Goal: Information Seeking & Learning: Learn about a topic

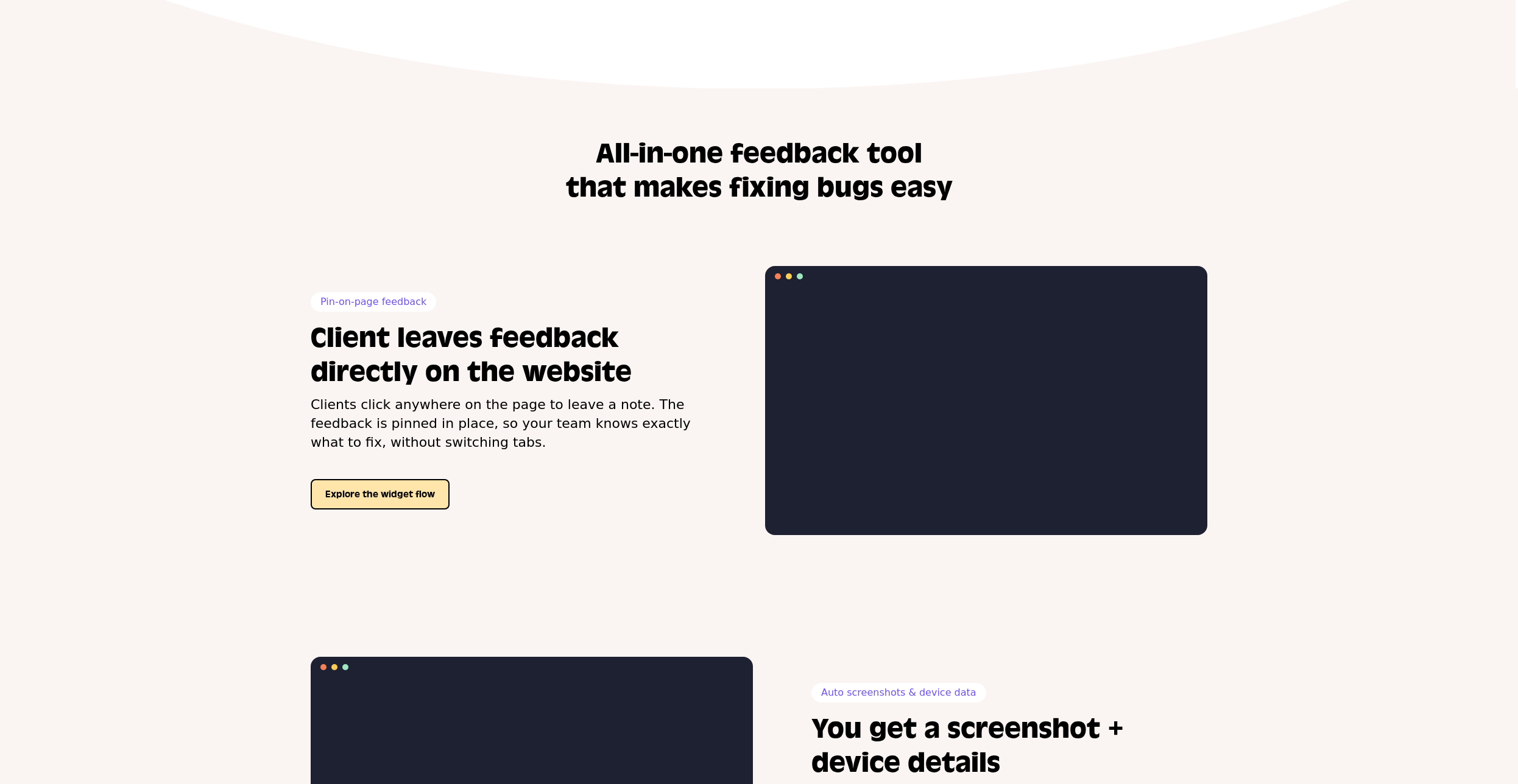
click at [364, 494] on button "Explore the widget flow" at bounding box center [381, 495] width 139 height 31
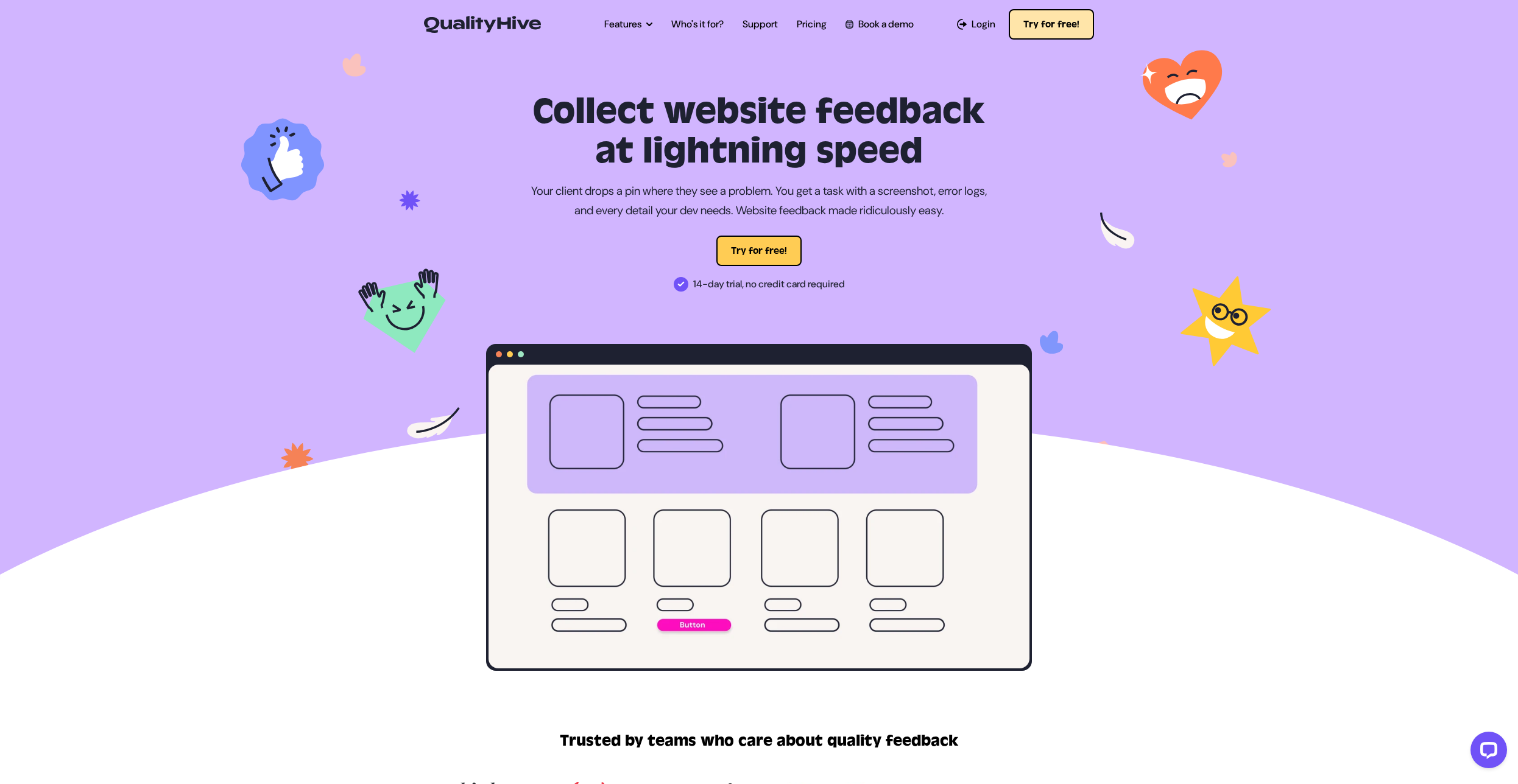
click at [1052, 26] on button "Try for free!" at bounding box center [1050, 25] width 85 height 31
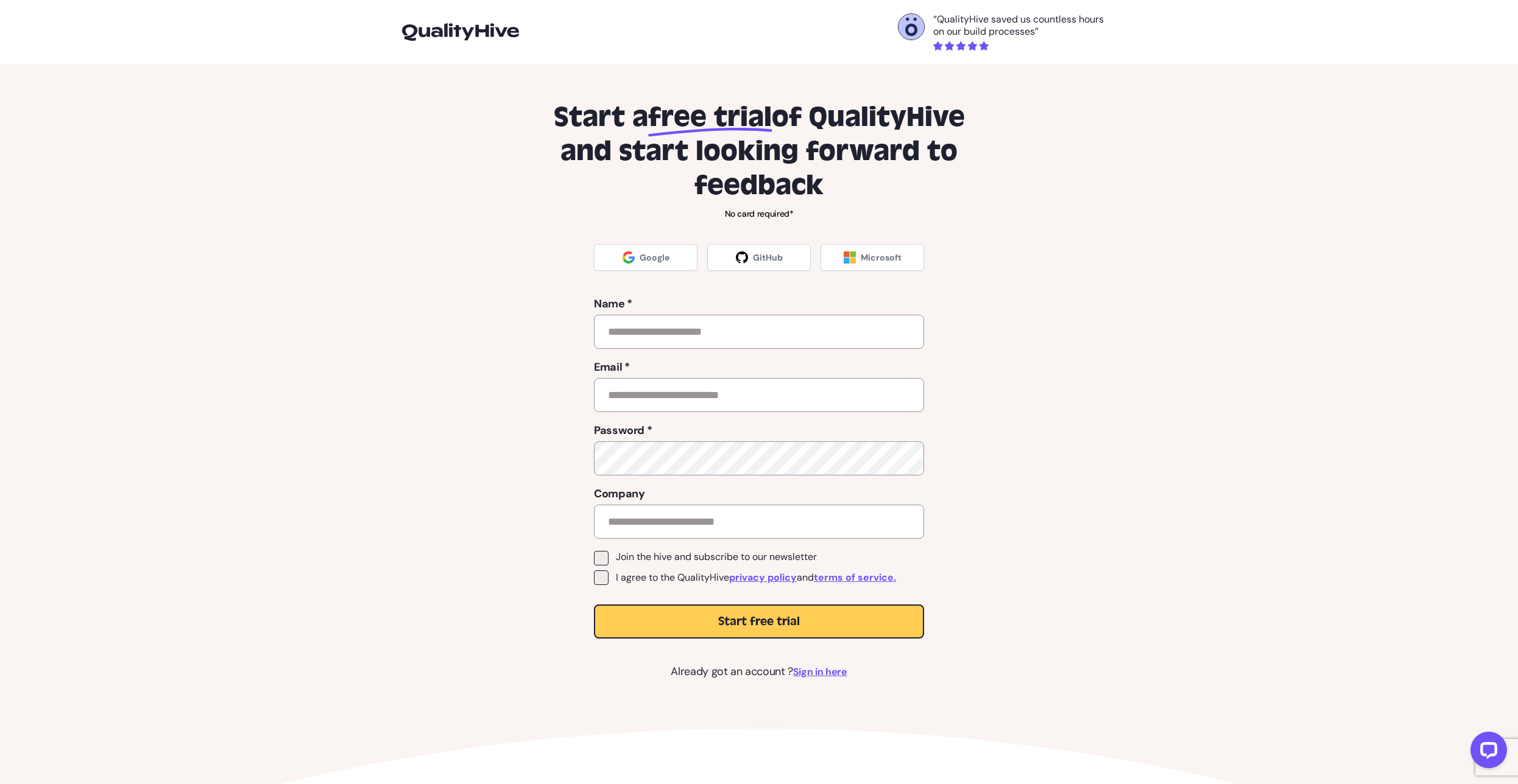
click at [452, 43] on div "“QualityHive saved us countless hours on our build processes”" at bounding box center [759, 31] width 714 height 37
click at [453, 38] on img at bounding box center [460, 31] width 117 height 17
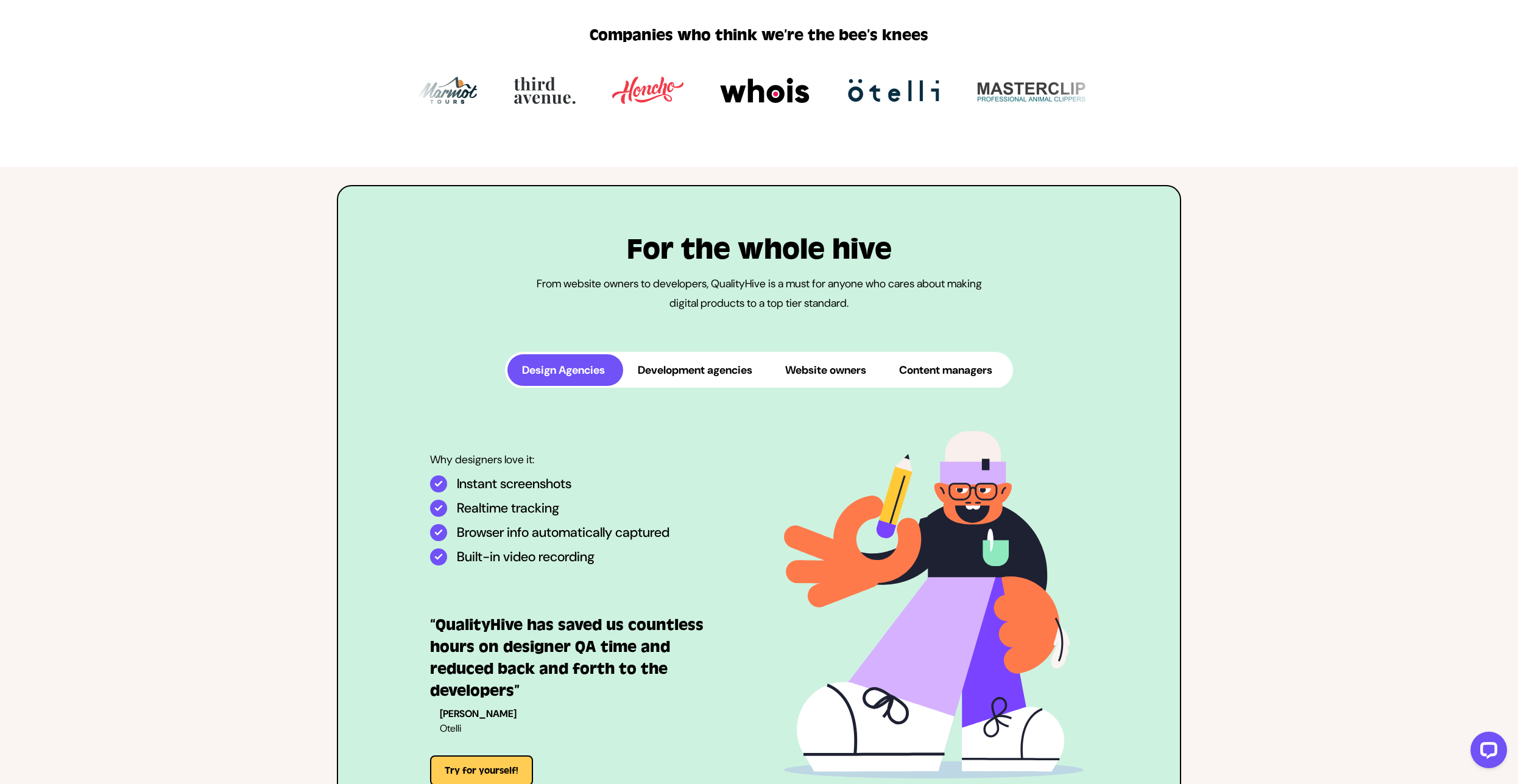
scroll to position [626, 0]
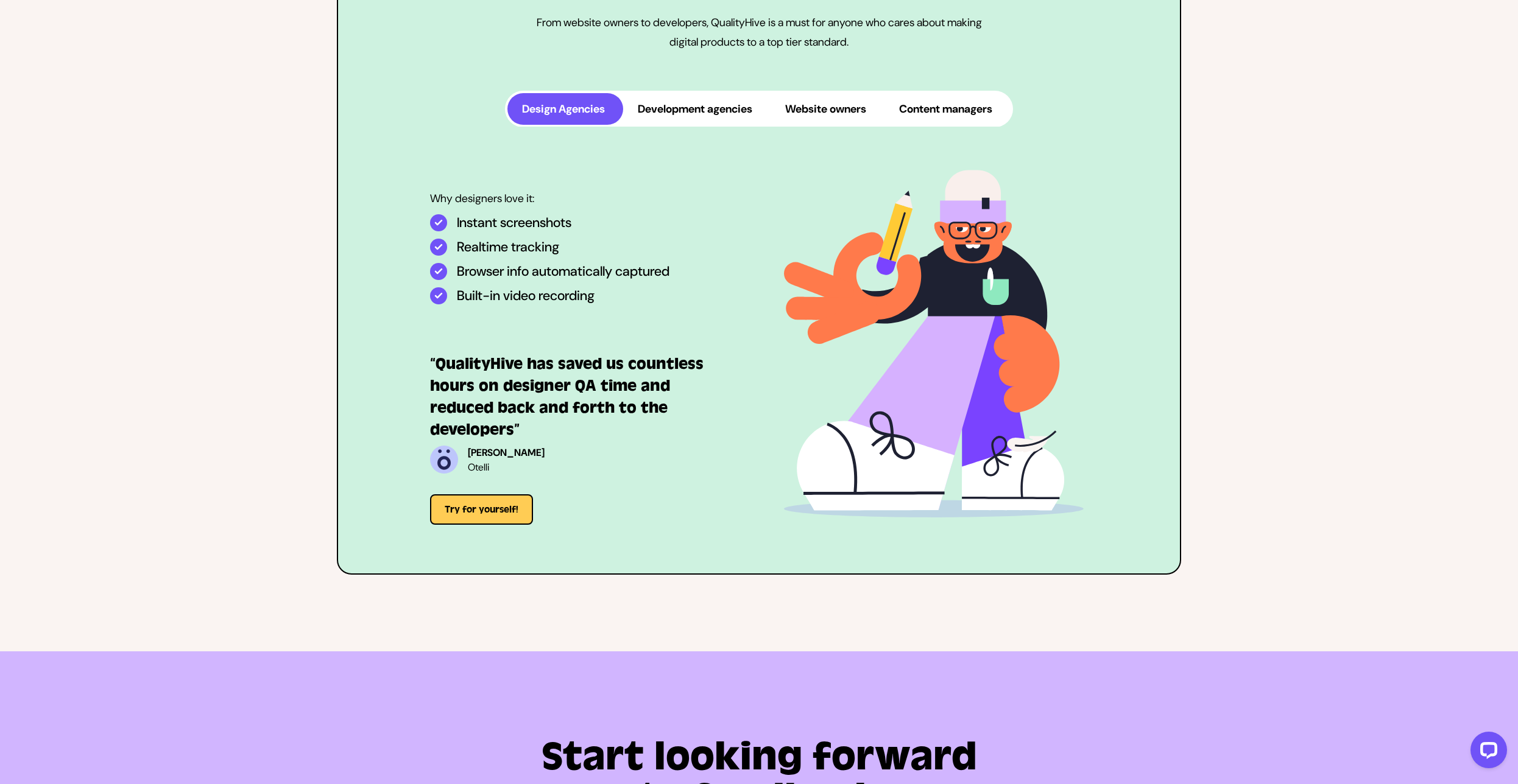
click at [697, 120] on button "Development agencies" at bounding box center [697, 109] width 148 height 31
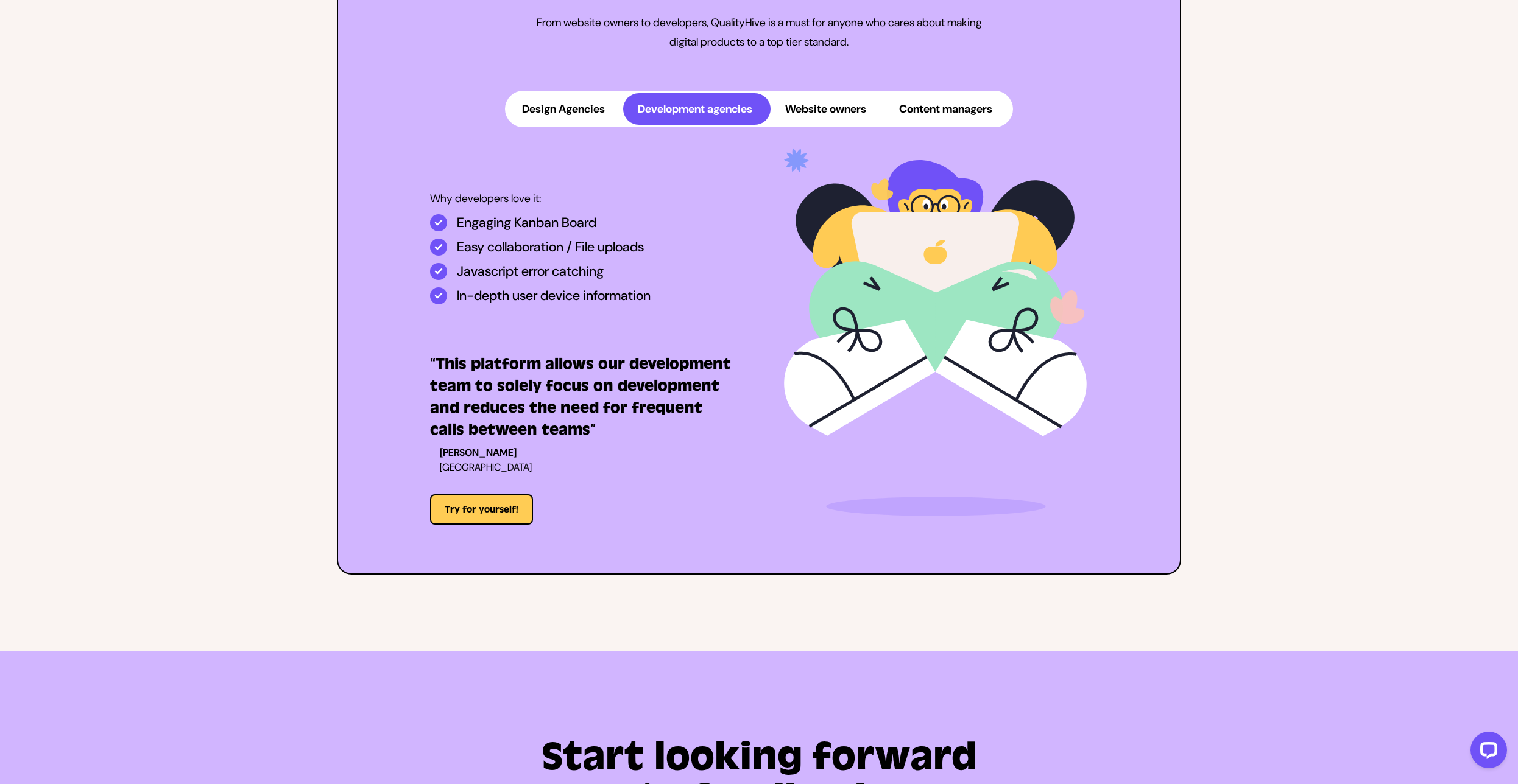
click at [872, 125] on button "Website owners" at bounding box center [827, 109] width 114 height 31
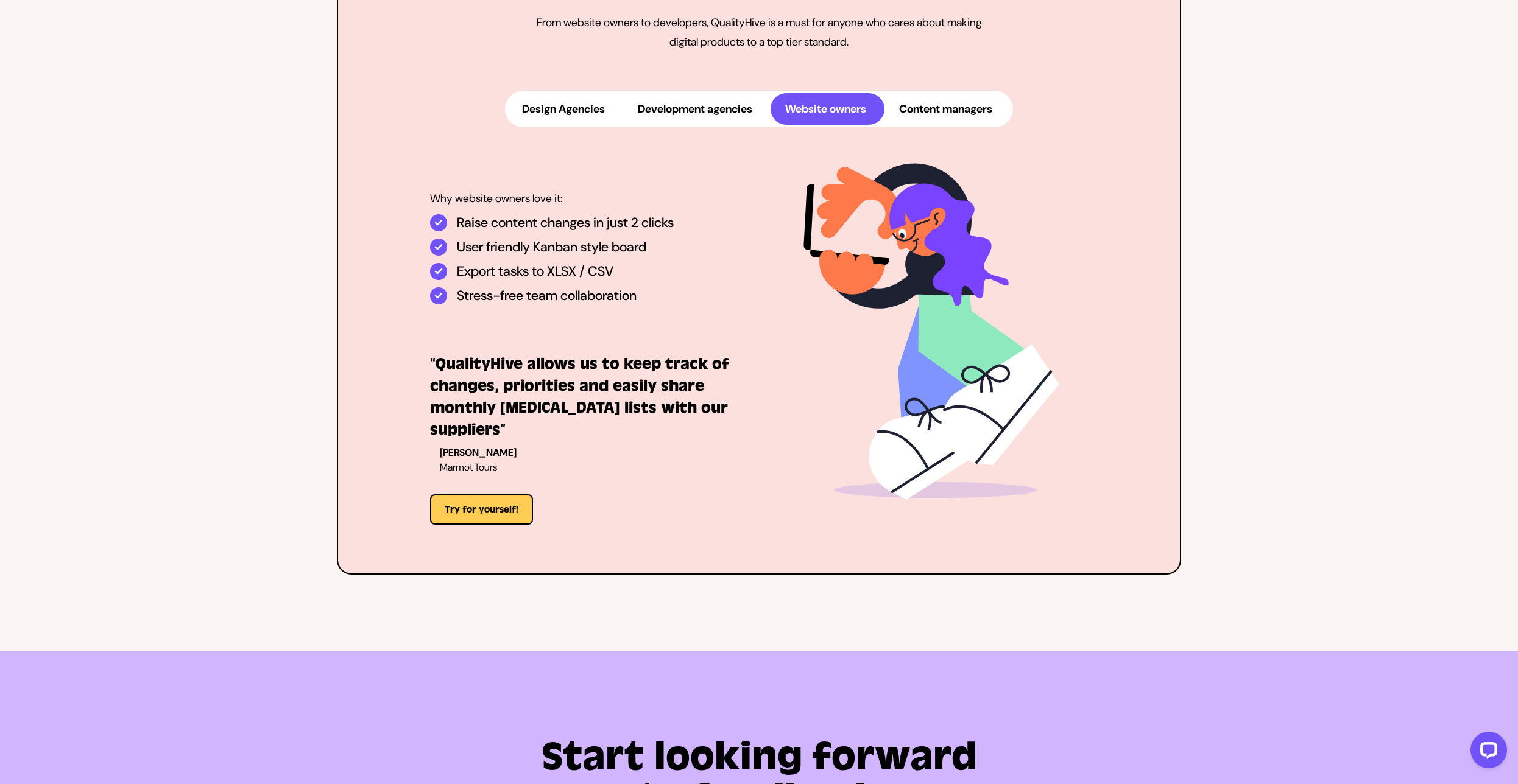
click at [965, 125] on button "Content managers" at bounding box center [947, 109] width 126 height 31
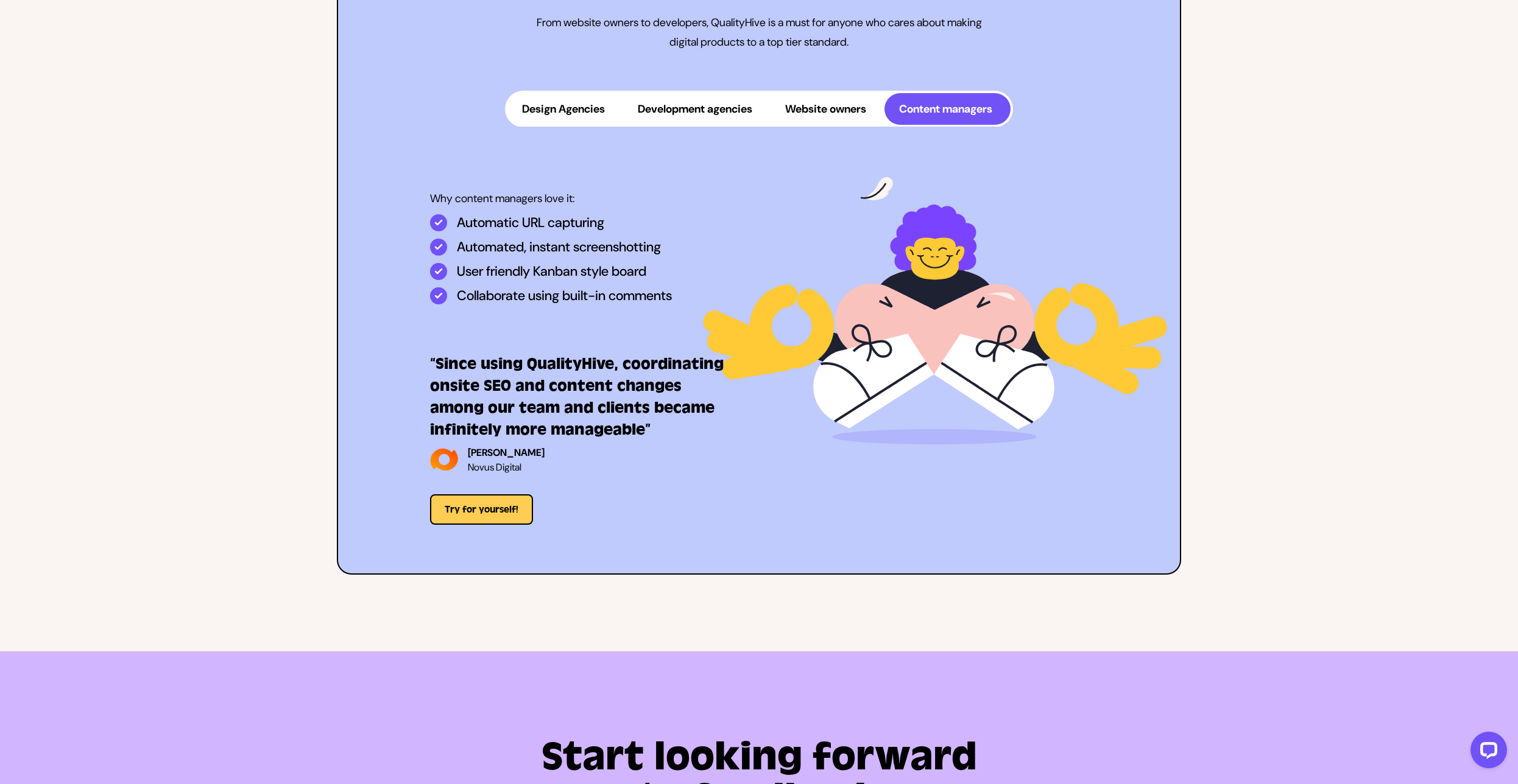
click at [552, 125] on button "Design Agencies" at bounding box center [565, 109] width 115 height 31
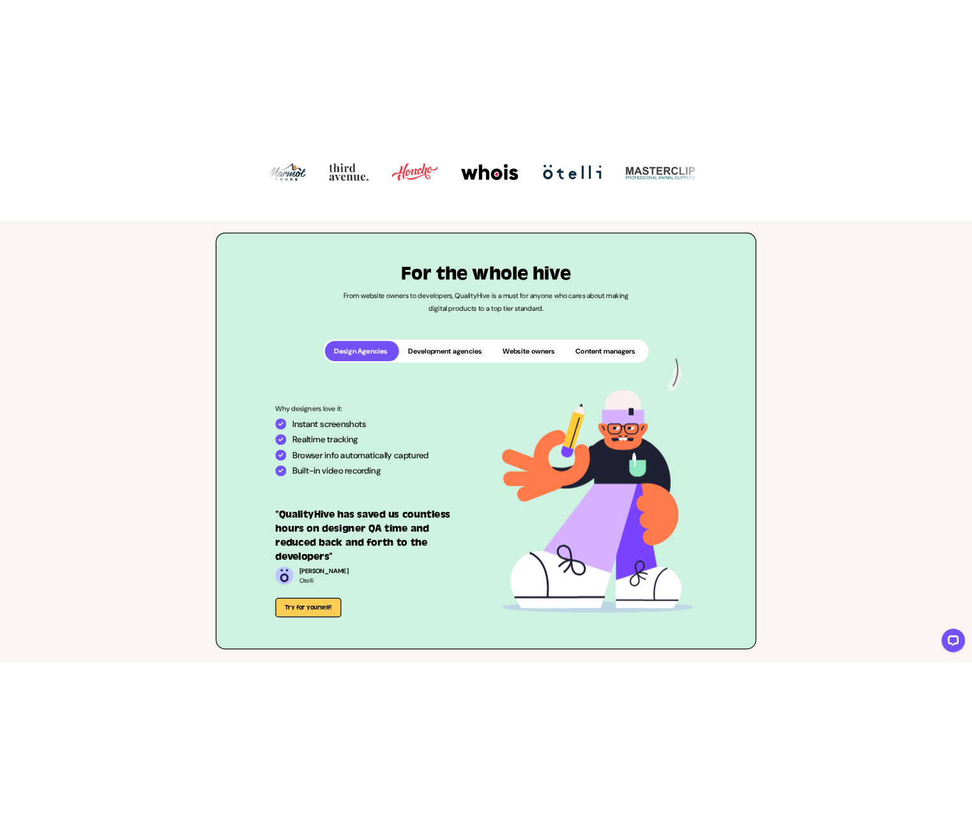
scroll to position [417, 0]
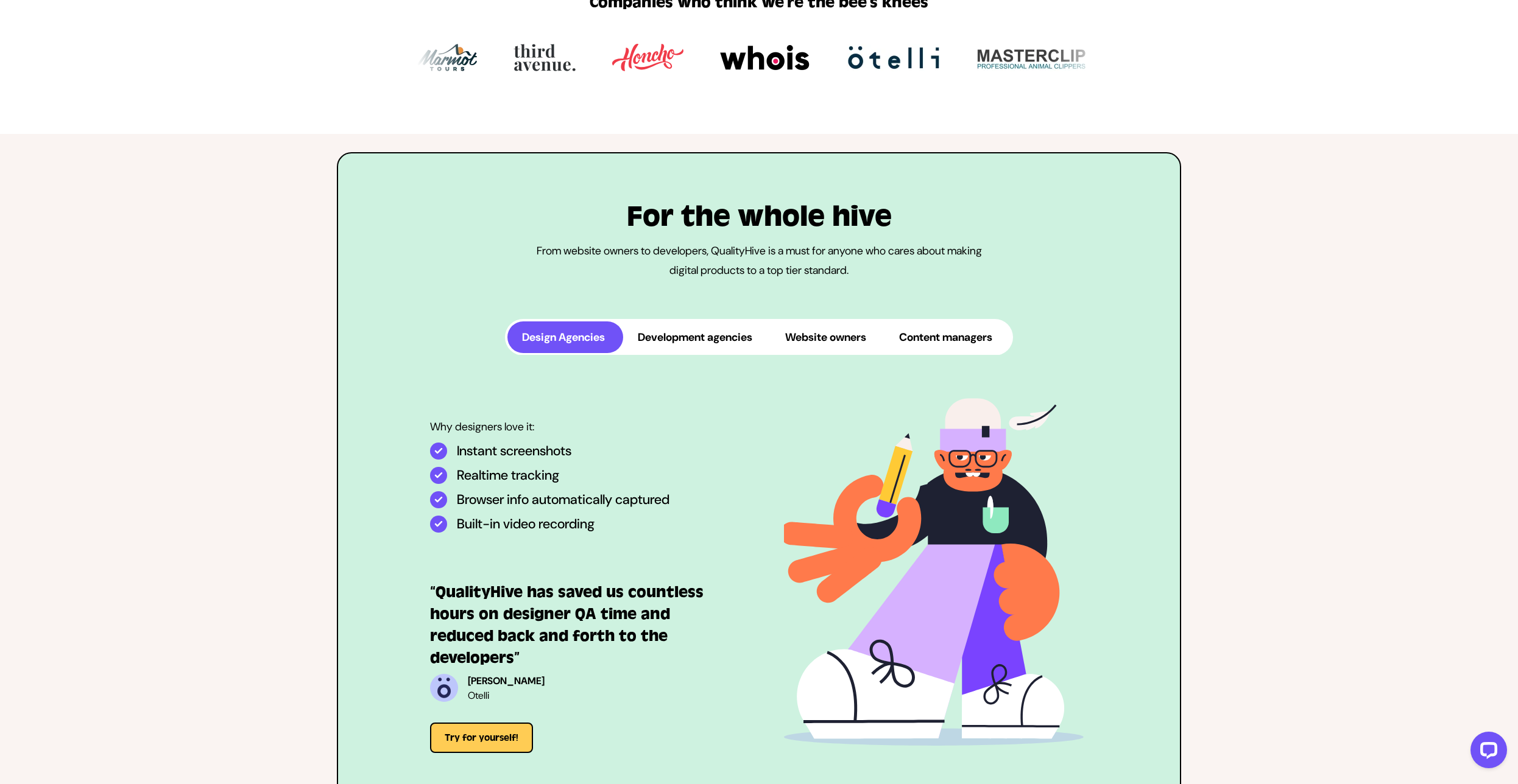
click at [716, 353] on button "Development agencies" at bounding box center [697, 337] width 148 height 31
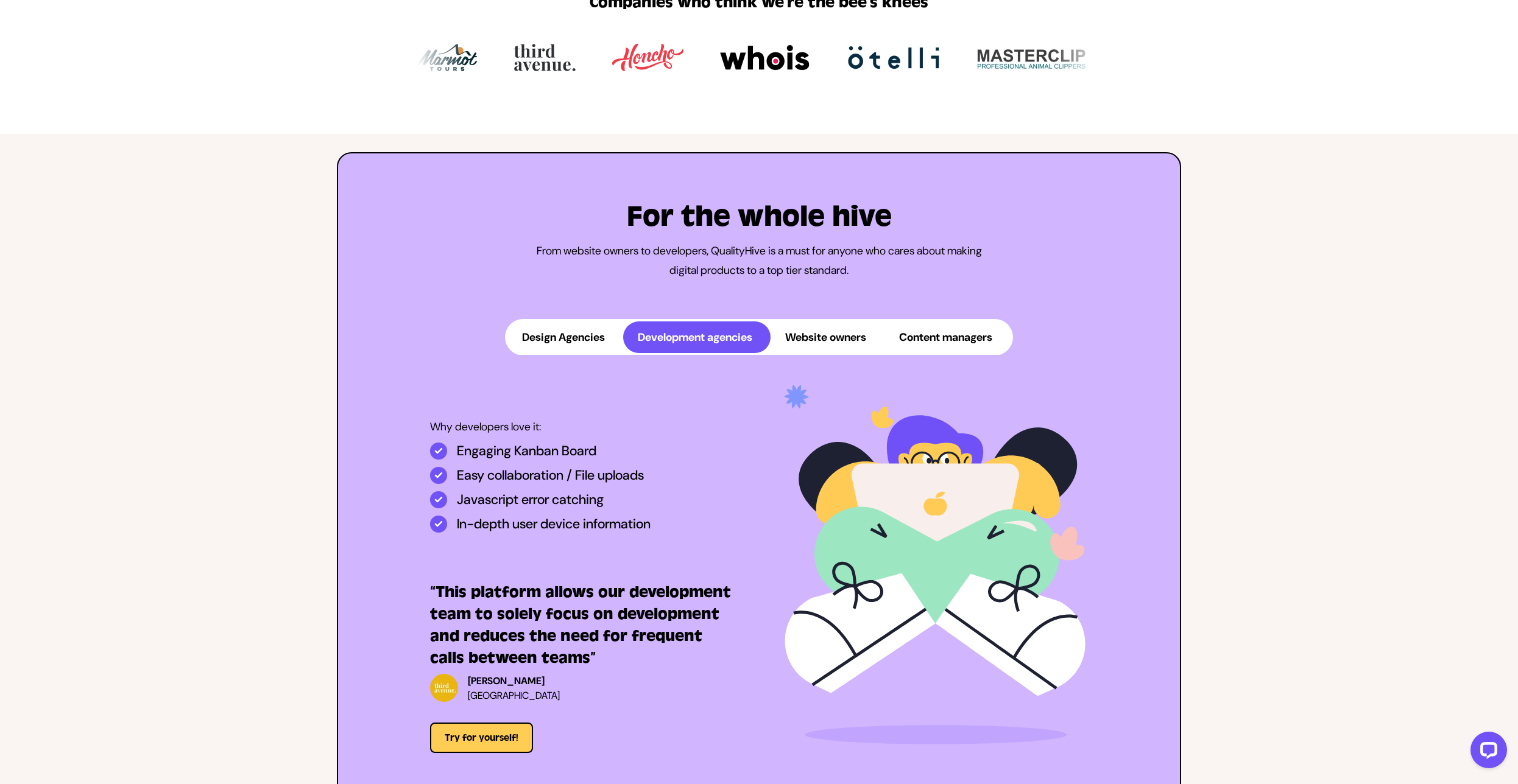
click at [824, 345] on button "Website owners" at bounding box center [827, 337] width 114 height 31
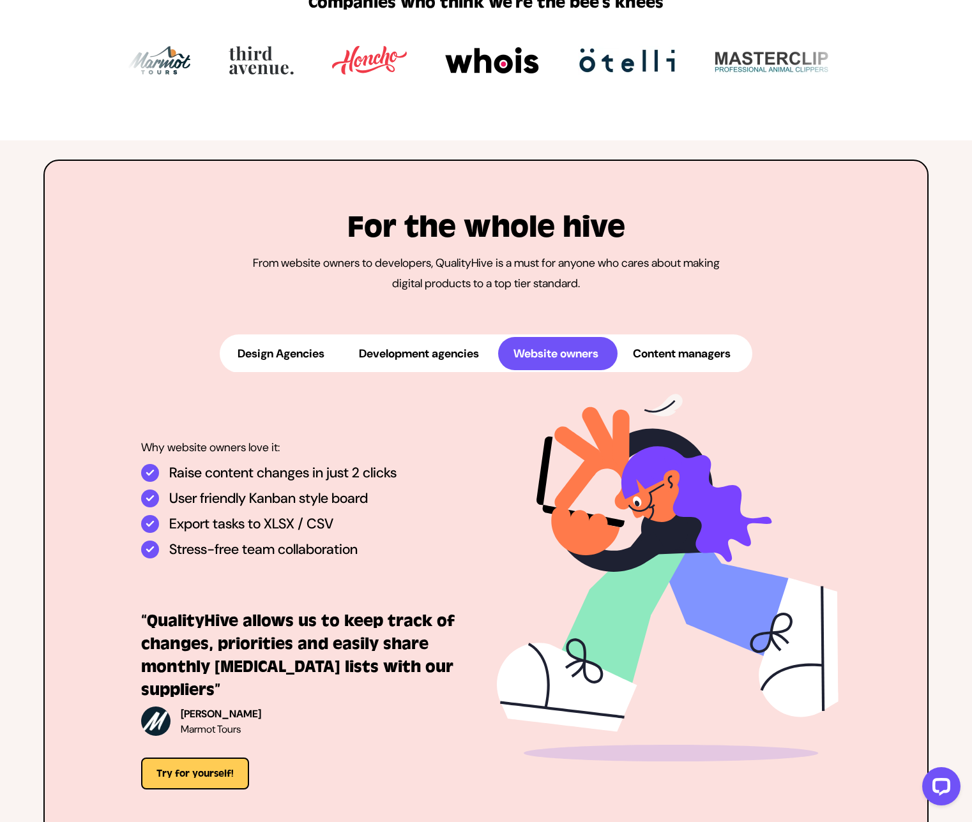
click at [511, 370] on button "Website owners" at bounding box center [557, 353] width 119 height 33
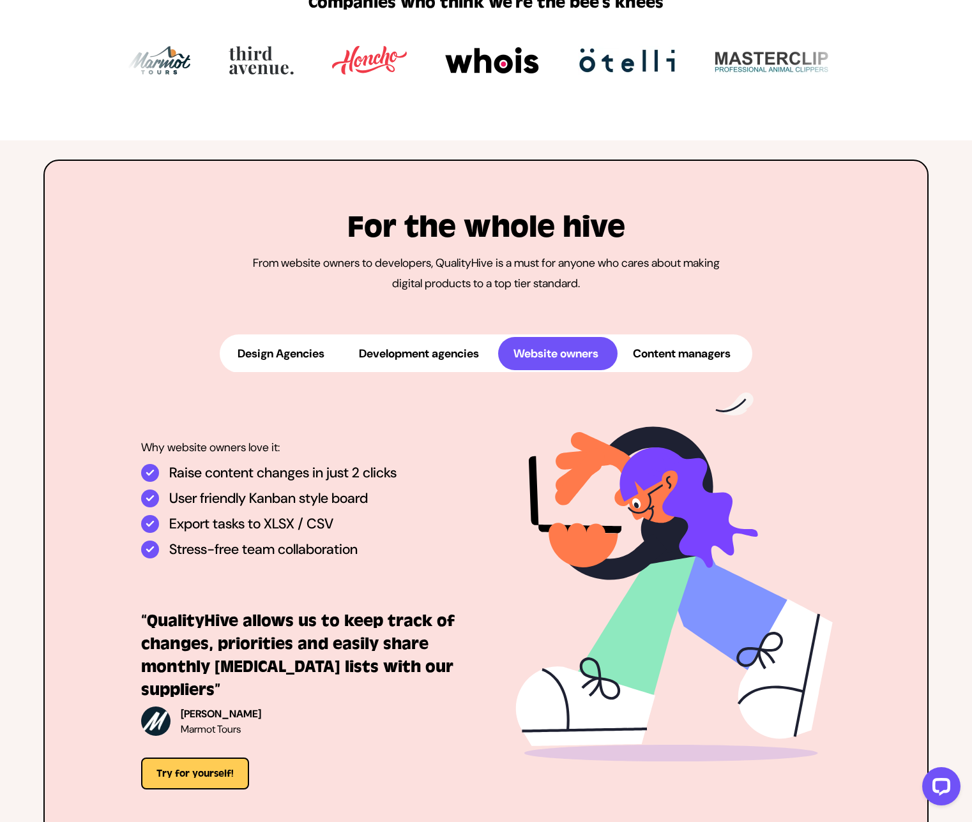
click at [420, 362] on button "Development agencies" at bounding box center [421, 353] width 155 height 33
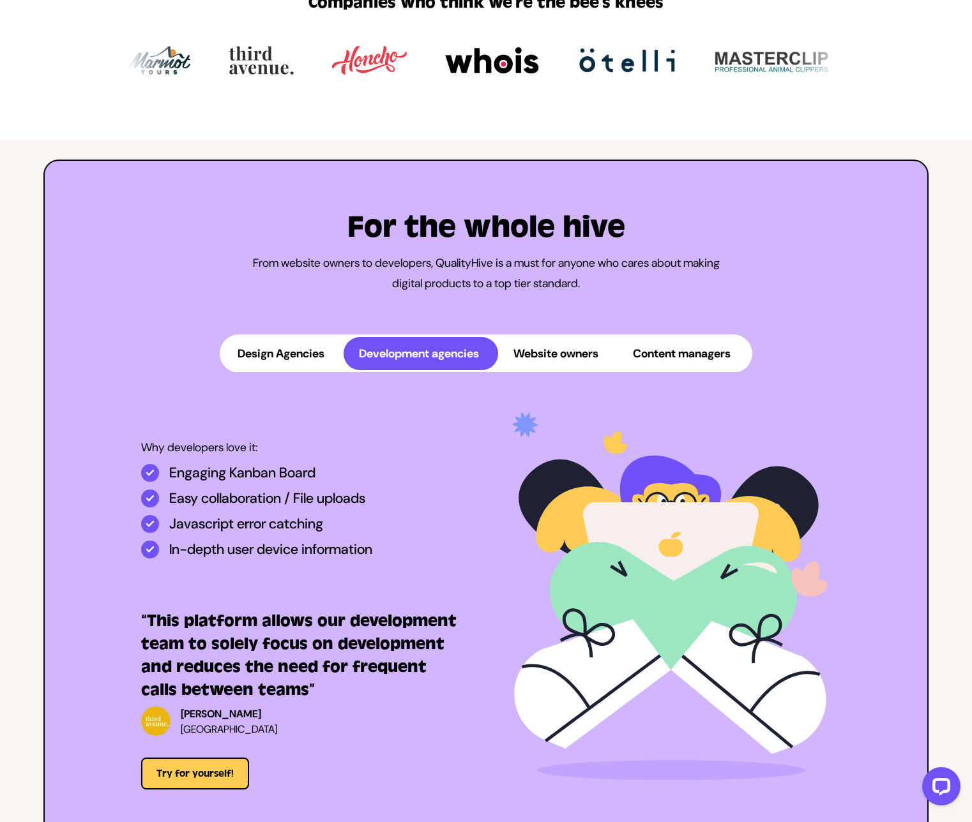
click at [360, 361] on button "Development agencies" at bounding box center [421, 353] width 155 height 33
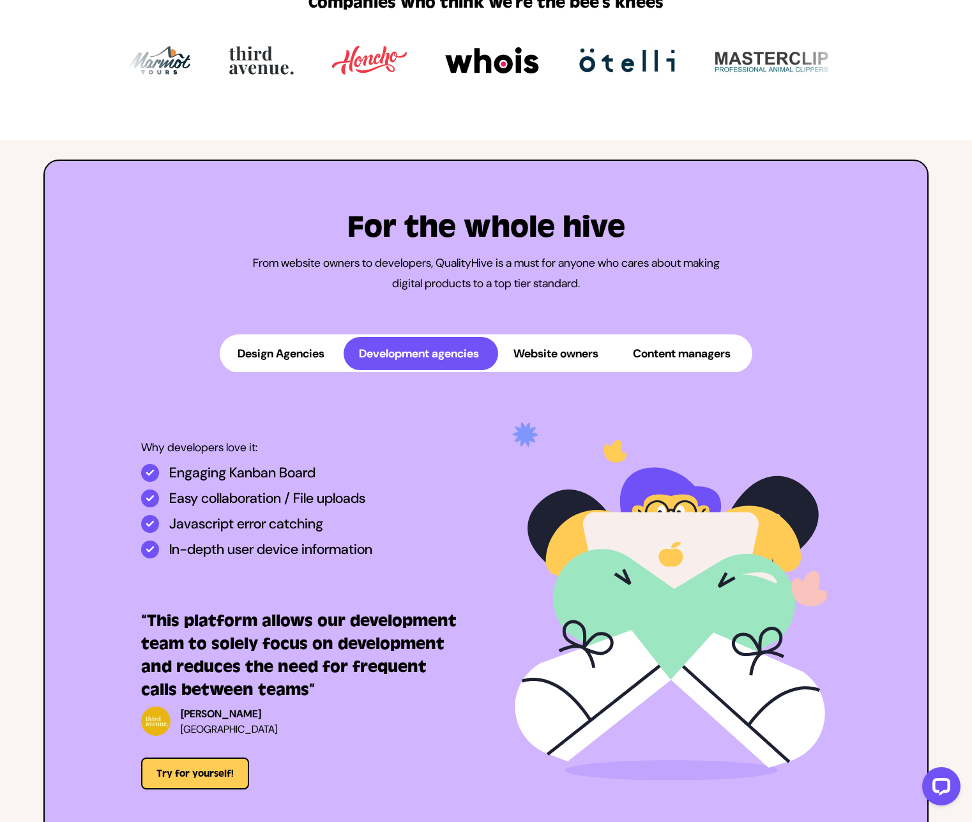
click at [358, 365] on button "Development agencies" at bounding box center [421, 353] width 155 height 33
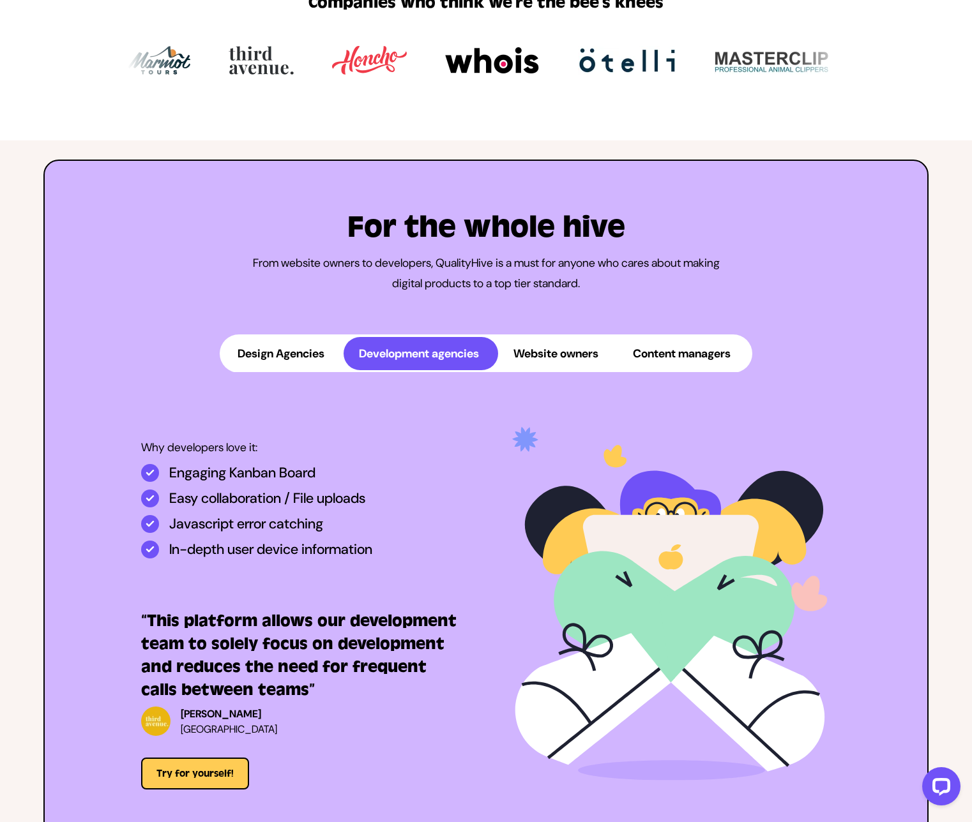
click at [354, 368] on button "Development agencies" at bounding box center [421, 353] width 155 height 33
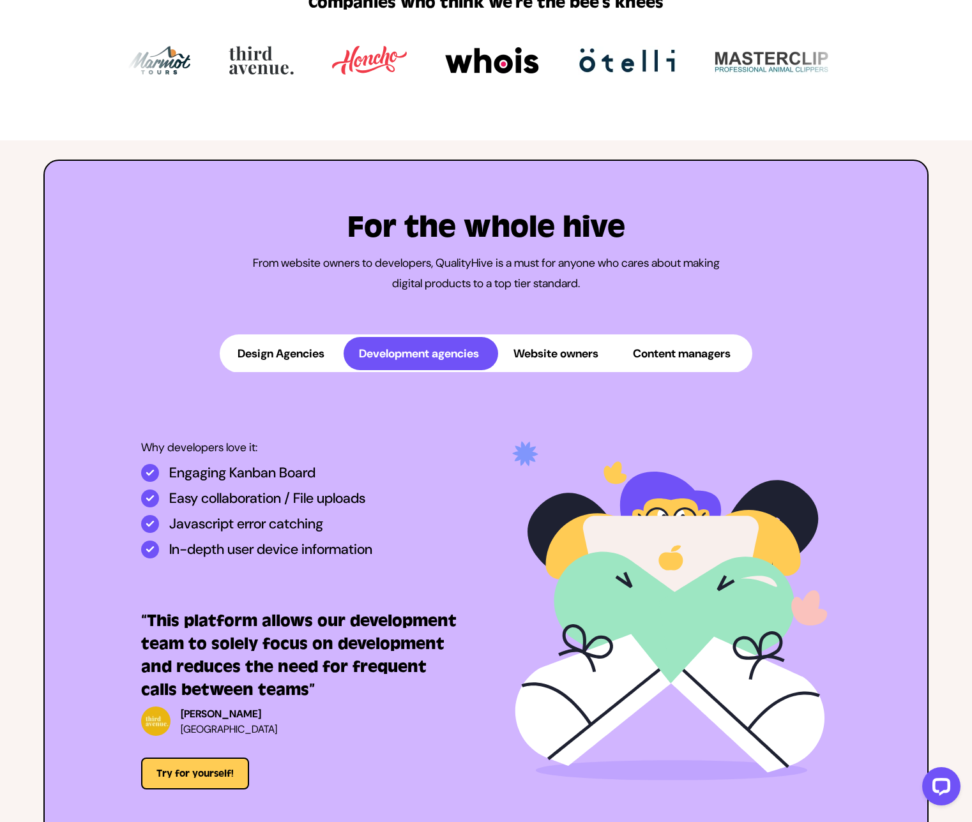
click at [273, 370] on button "Design Agencies" at bounding box center [282, 353] width 121 height 33
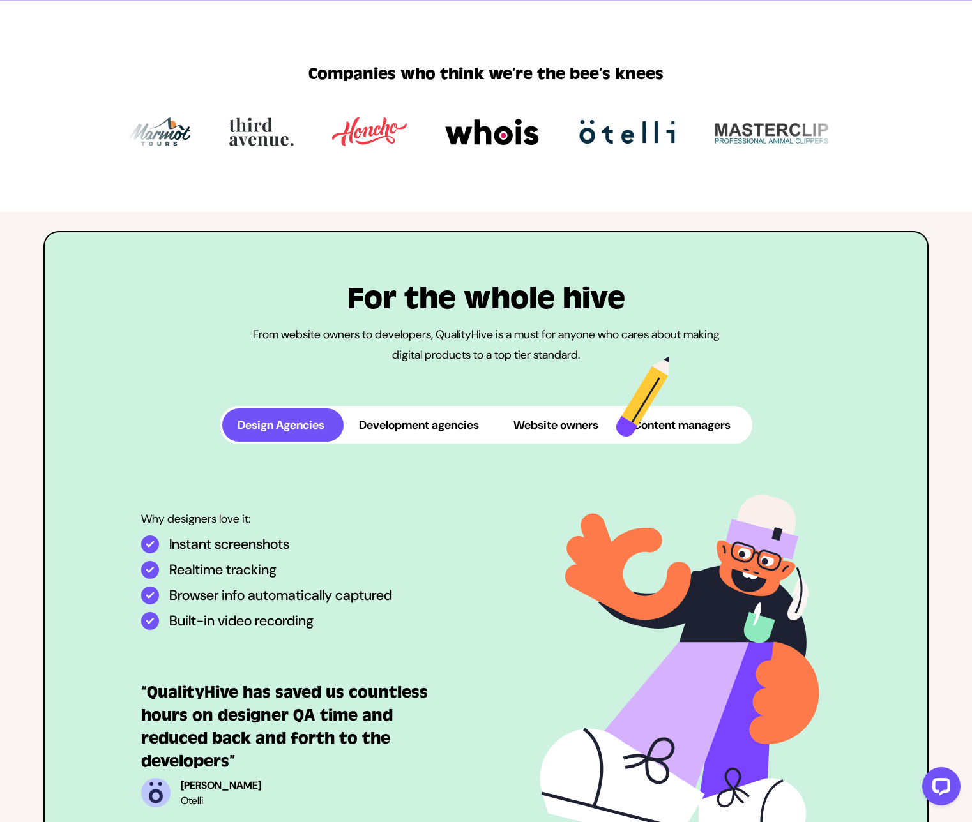
scroll to position [313, 0]
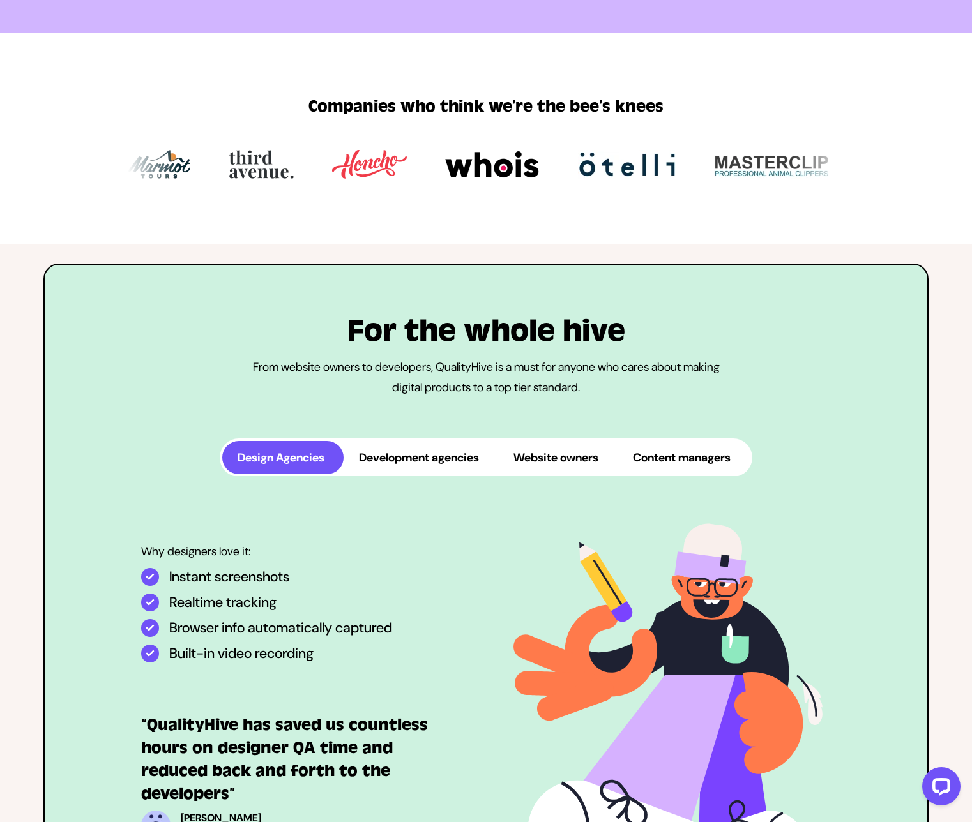
click at [414, 474] on button "Development agencies" at bounding box center [421, 457] width 155 height 33
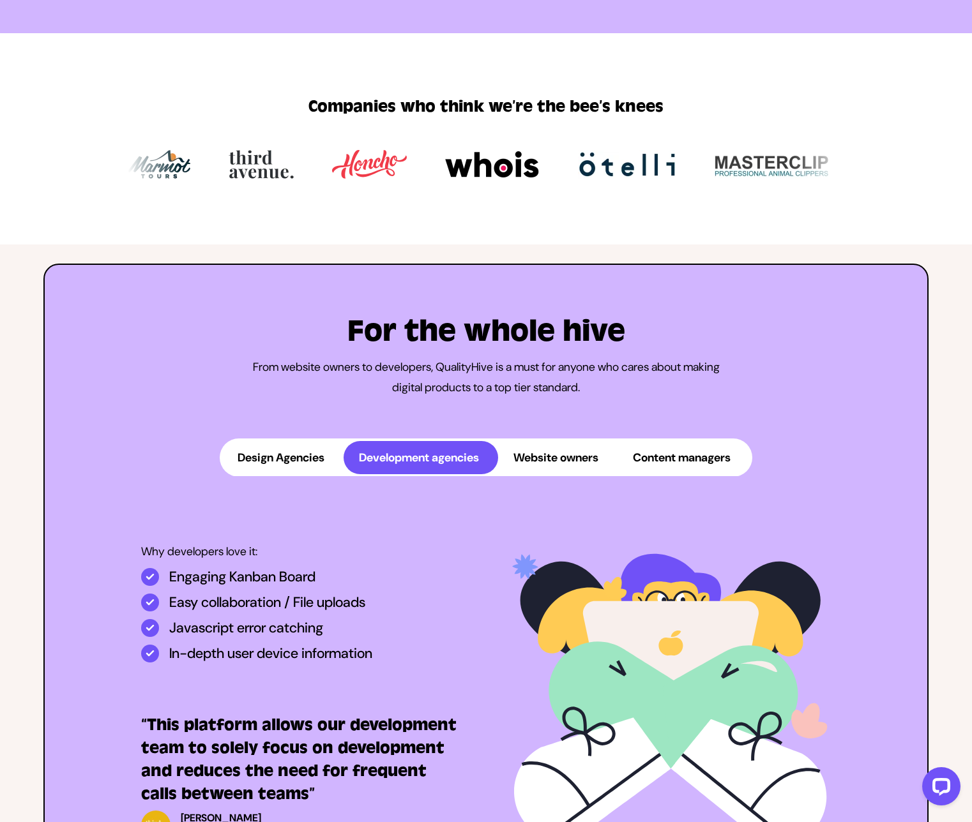
drag, startPoint x: 324, startPoint y: 477, endPoint x: 341, endPoint y: 477, distance: 16.6
click at [324, 474] on button "Design Agencies" at bounding box center [282, 457] width 121 height 33
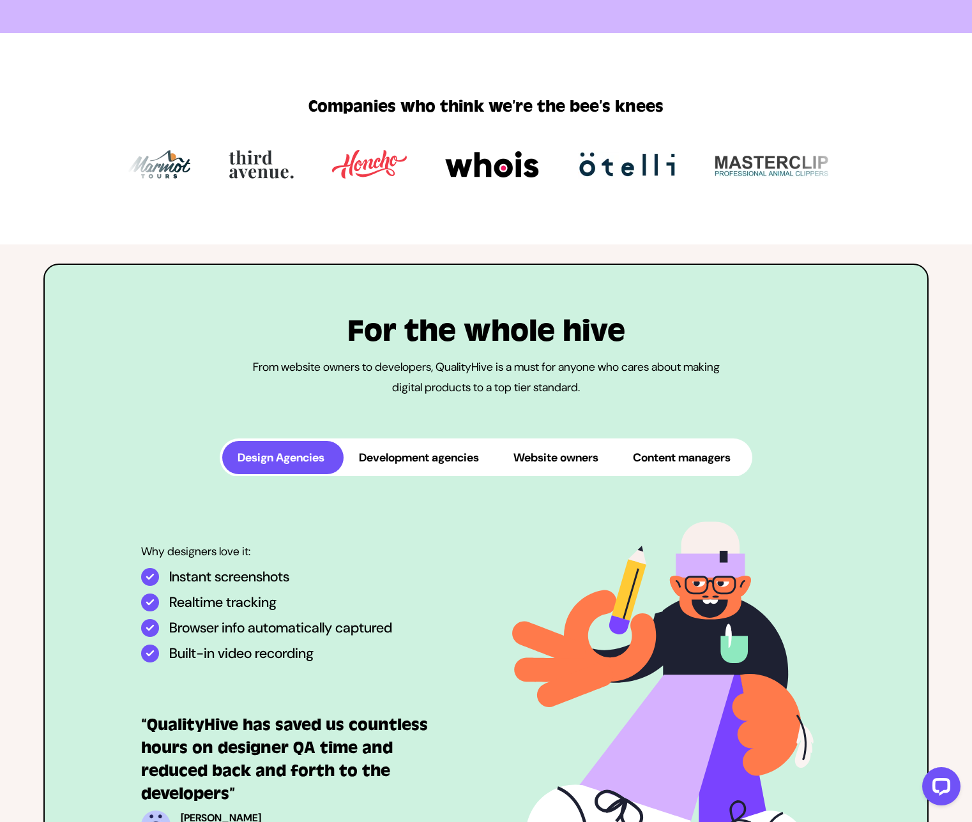
click at [502, 474] on button "Website owners" at bounding box center [557, 457] width 119 height 33
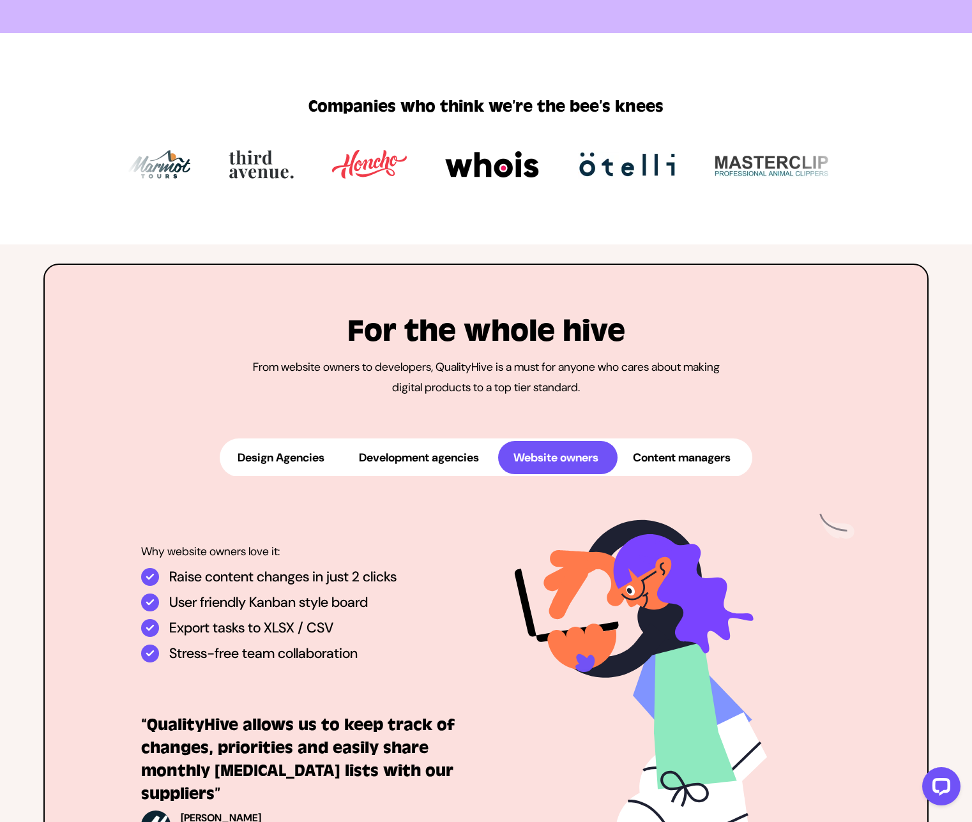
click at [545, 474] on button "Website owners" at bounding box center [557, 457] width 119 height 33
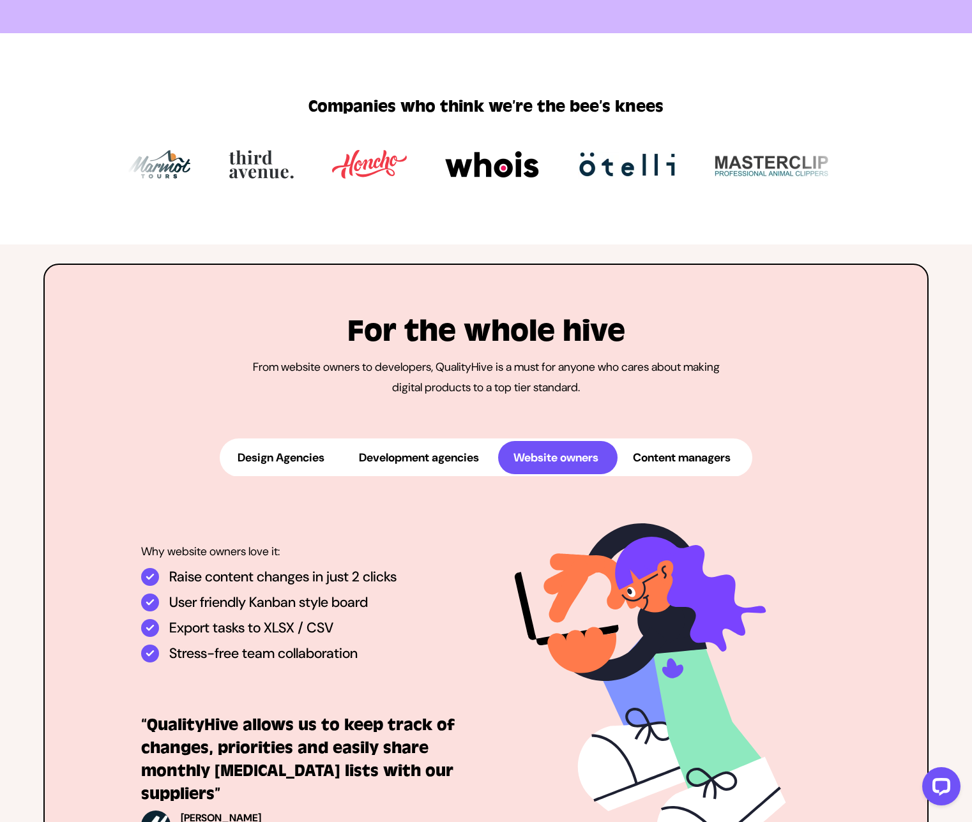
click at [688, 474] on button "Content managers" at bounding box center [683, 457] width 132 height 33
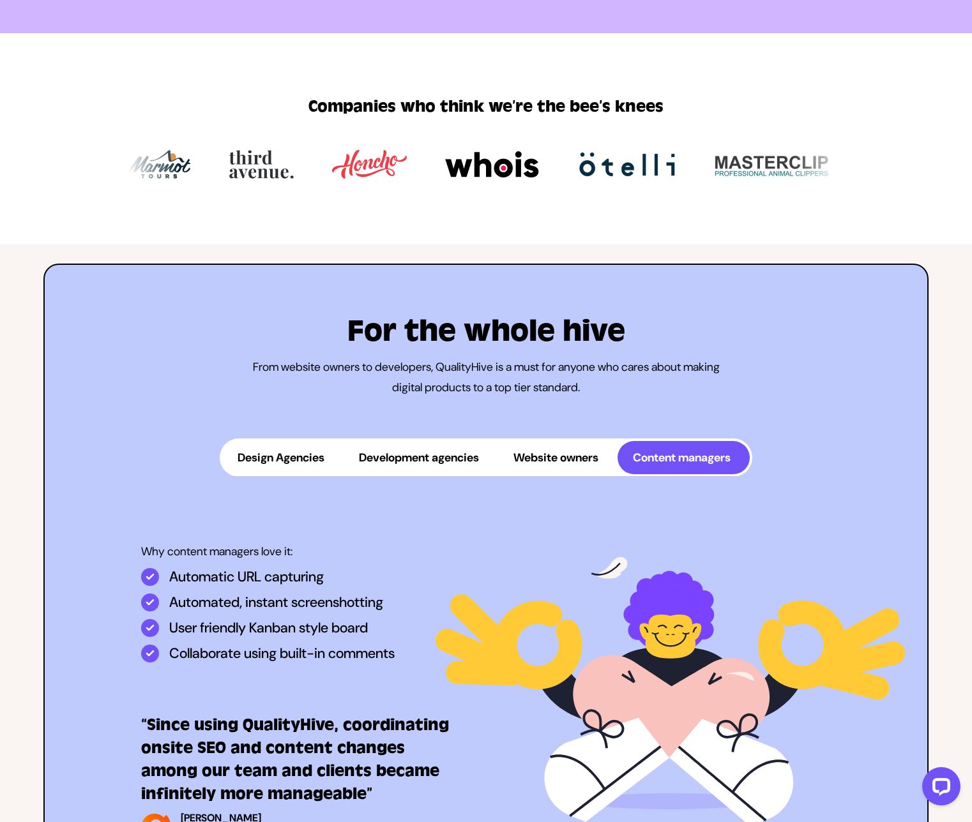
click at [583, 474] on button "Website owners" at bounding box center [557, 457] width 119 height 33
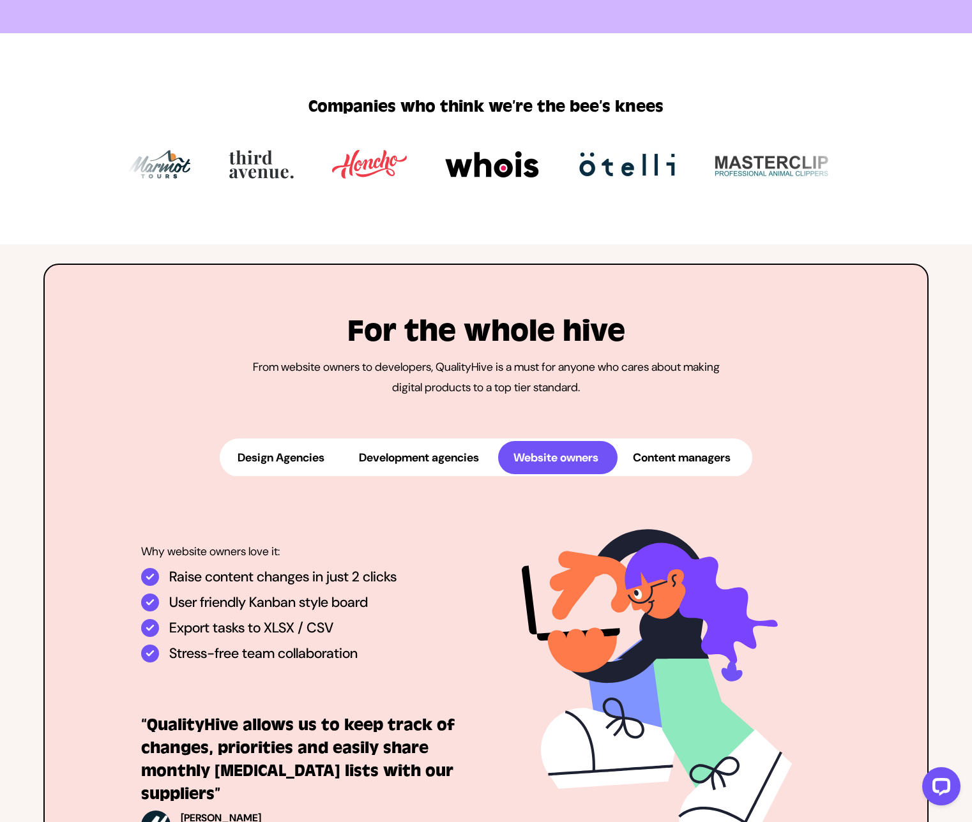
click at [469, 474] on button "Development agencies" at bounding box center [421, 457] width 155 height 33
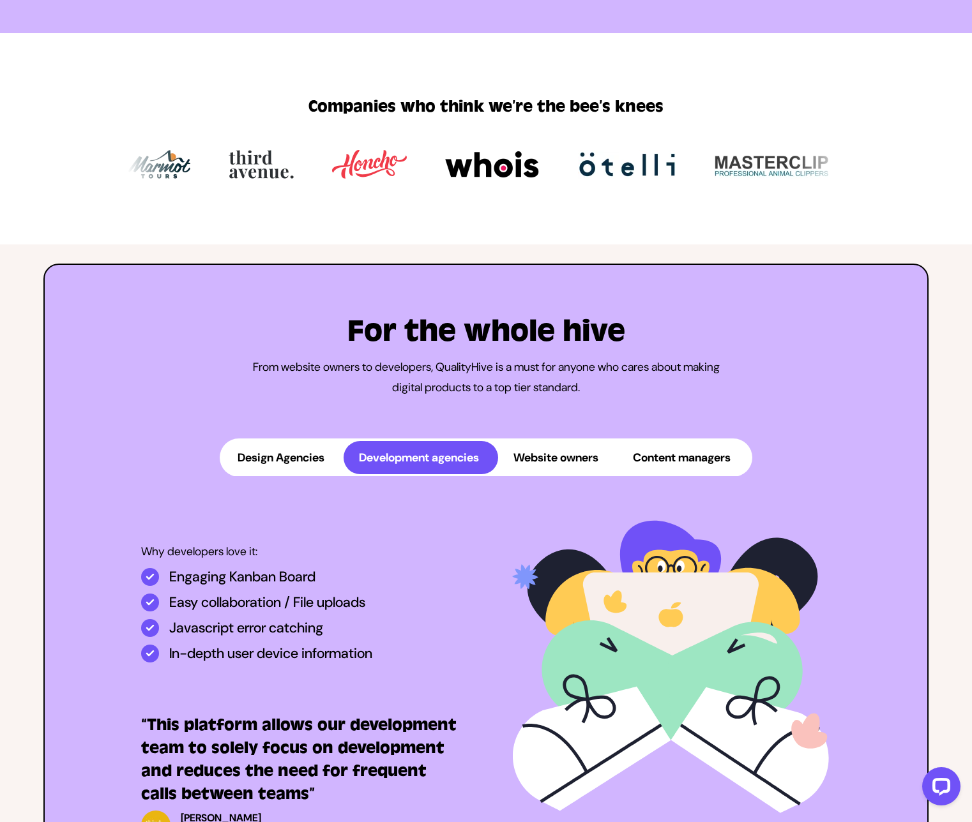
click at [324, 474] on button "Design Agencies" at bounding box center [282, 457] width 121 height 33
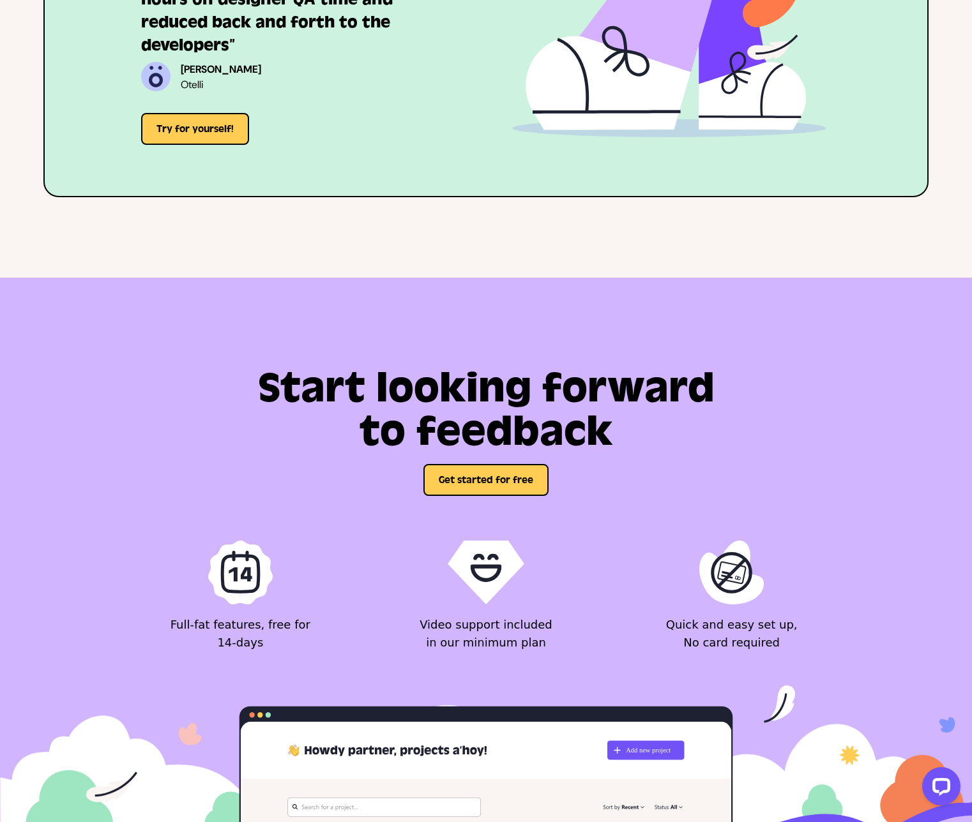
scroll to position [901, 0]
